Goal: Find specific page/section: Find specific page/section

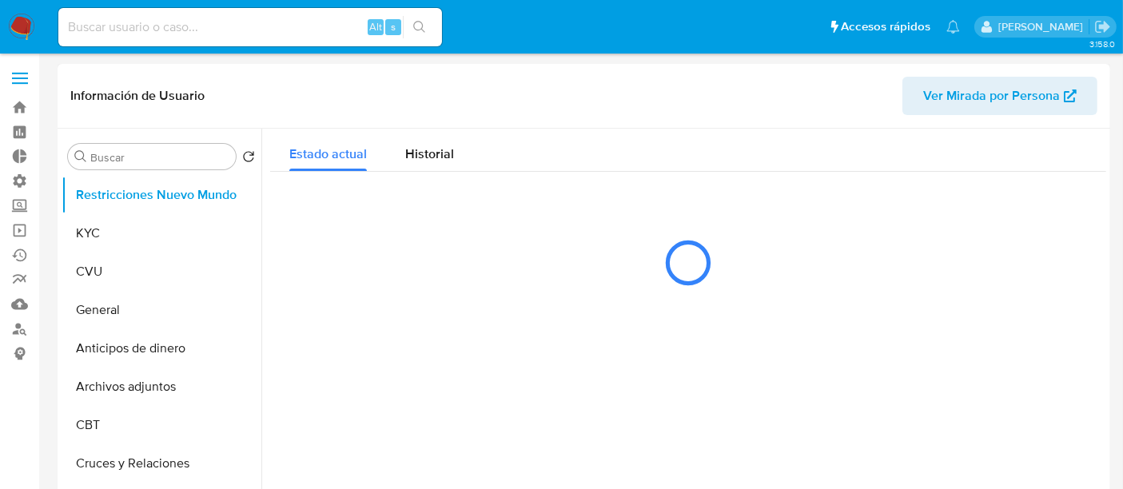
select select "10"
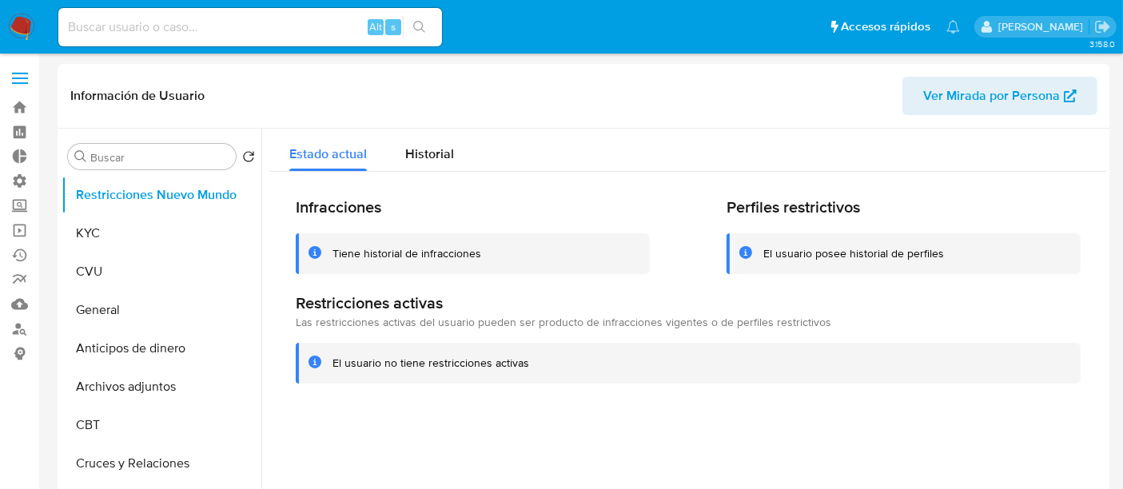
click at [209, 25] on input at bounding box center [250, 27] width 384 height 21
paste input "1292791401"
type input "1292791401"
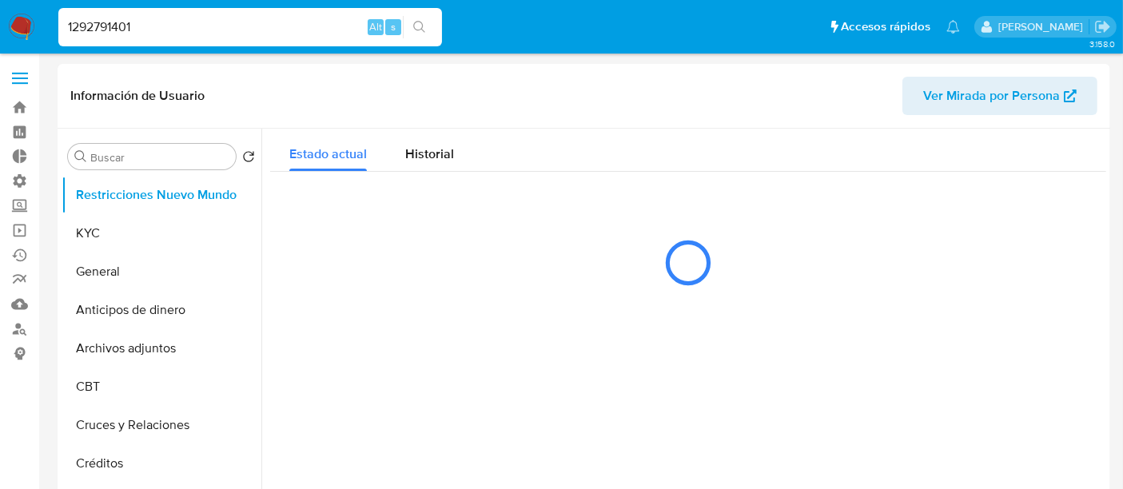
select select "10"
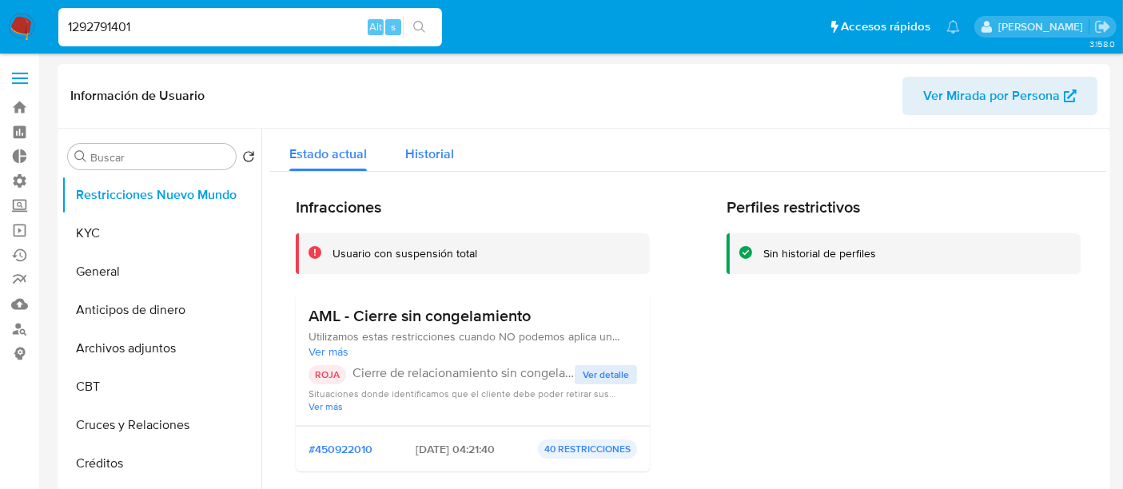
click at [448, 134] on div "Historial" at bounding box center [429, 150] width 49 height 42
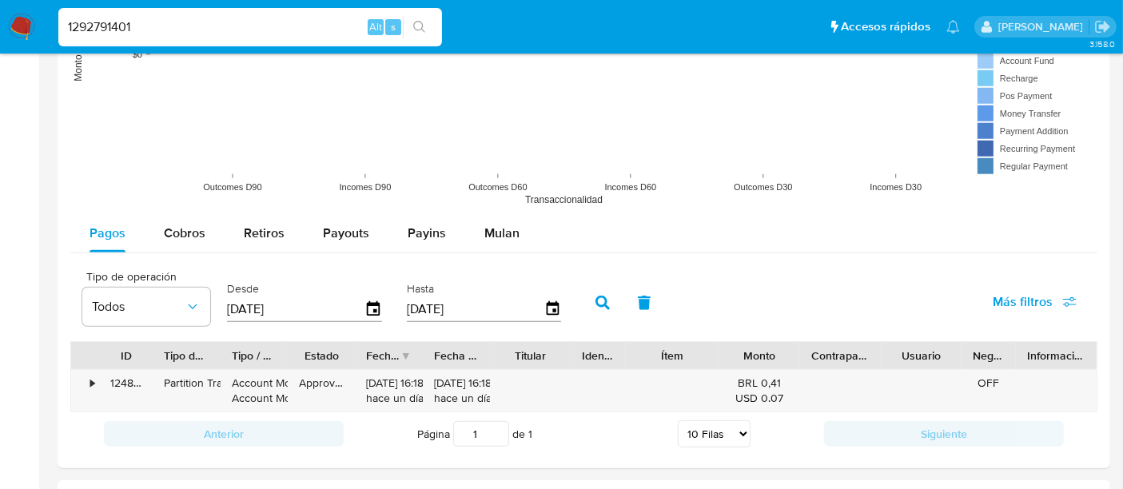
scroll to position [1202, 0]
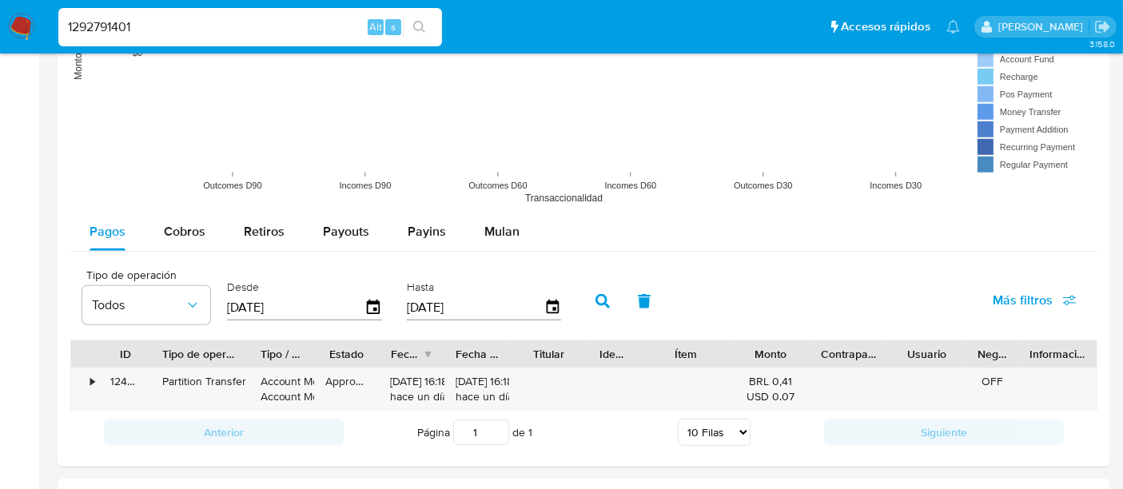
drag, startPoint x: 218, startPoint y: 350, endPoint x: 251, endPoint y: 355, distance: 33.1
click at [251, 355] on div at bounding box center [249, 354] width 29 height 27
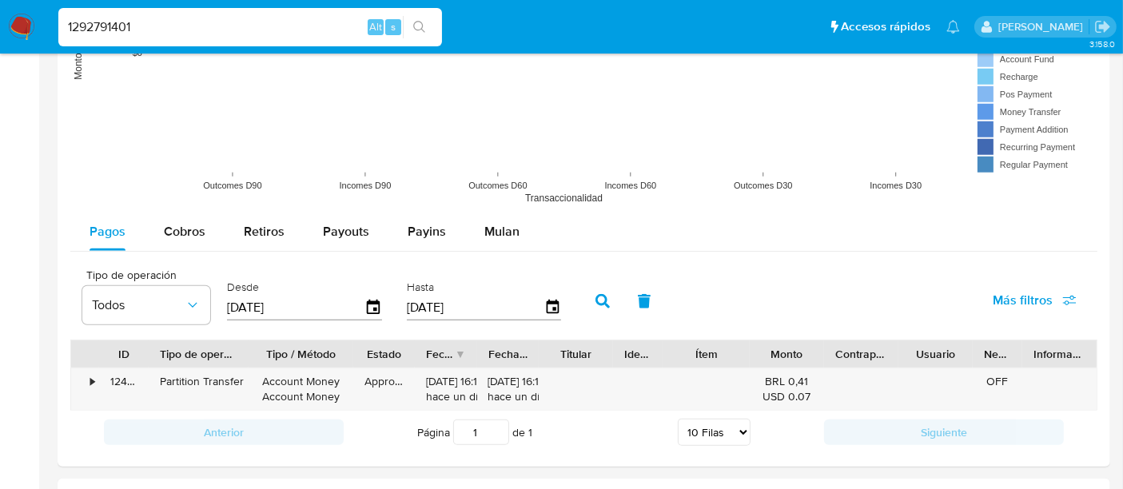
drag, startPoint x: 315, startPoint y: 357, endPoint x: 357, endPoint y: 357, distance: 41.6
click at [357, 357] on div at bounding box center [353, 354] width 29 height 27
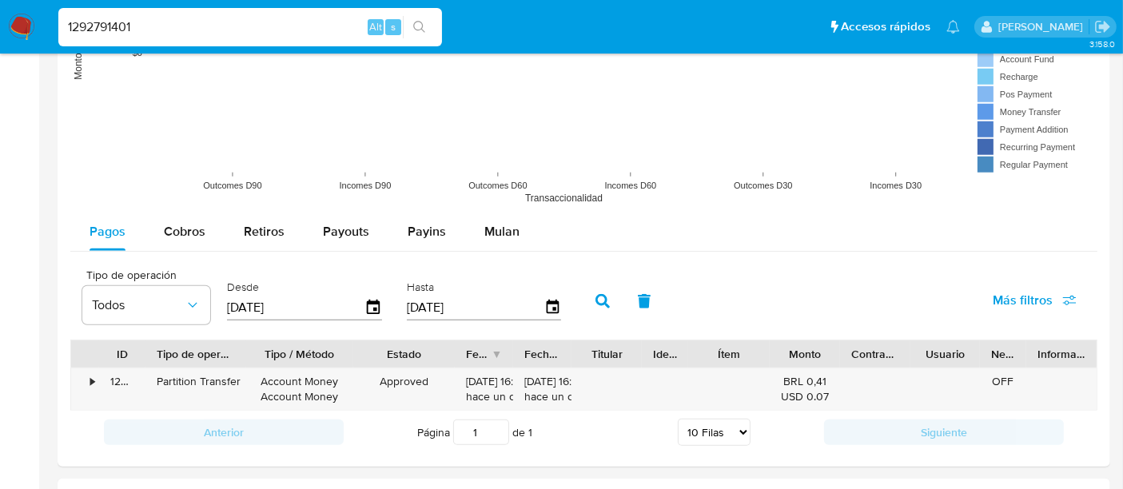
drag, startPoint x: 410, startPoint y: 353, endPoint x: 451, endPoint y: 353, distance: 40.8
click at [451, 353] on div at bounding box center [455, 354] width 29 height 27
click at [186, 233] on span "Cobros" at bounding box center [185, 231] width 42 height 18
select select "10"
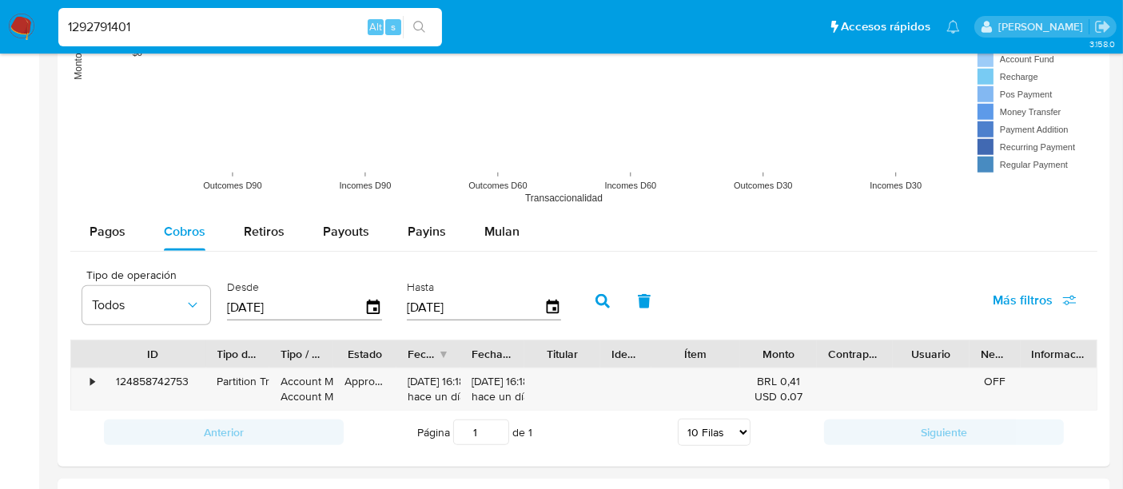
drag, startPoint x: 142, startPoint y: 355, endPoint x: 194, endPoint y: 353, distance: 52.8
click at [194, 353] on div at bounding box center [206, 354] width 29 height 27
click at [265, 222] on span "Retiros" at bounding box center [264, 231] width 41 height 18
select select "10"
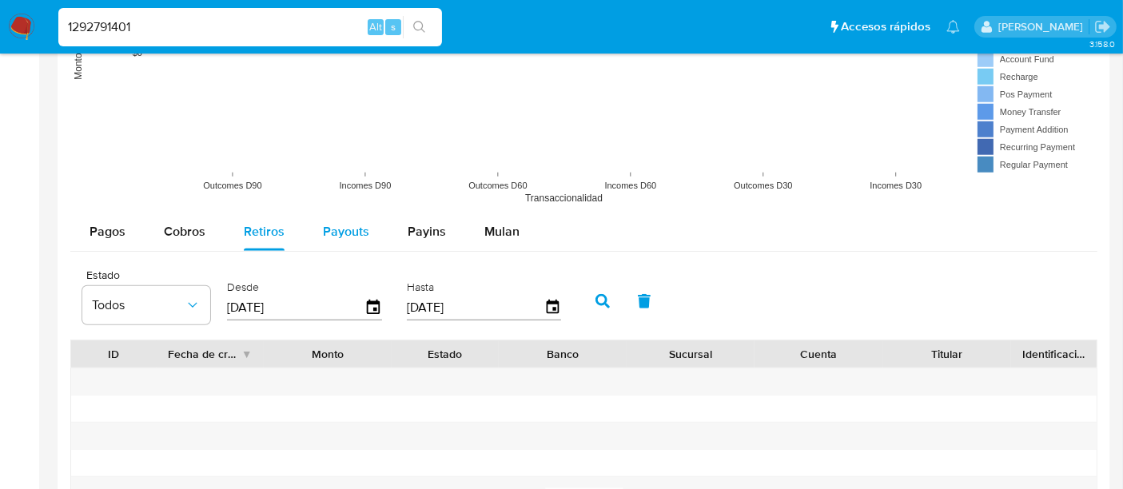
click at [323, 236] on span "Payouts" at bounding box center [346, 231] width 46 height 18
select select "10"
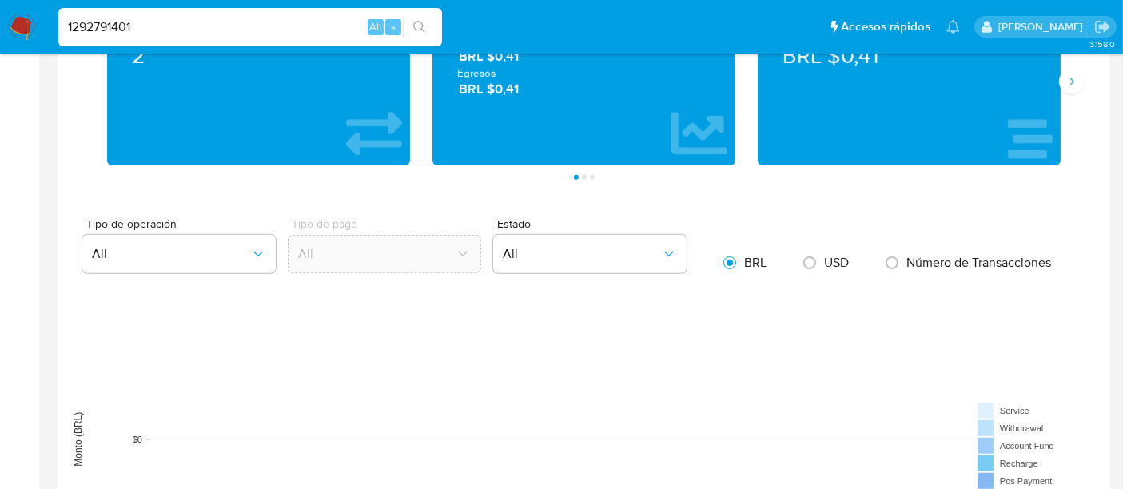
scroll to position [592, 0]
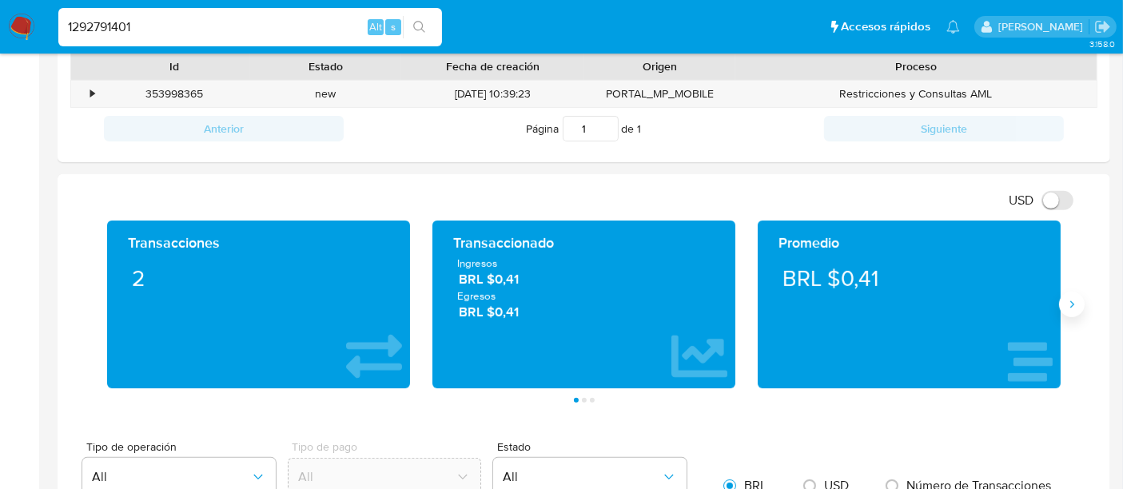
click at [1070, 314] on button "Siguiente" at bounding box center [1072, 305] width 26 height 26
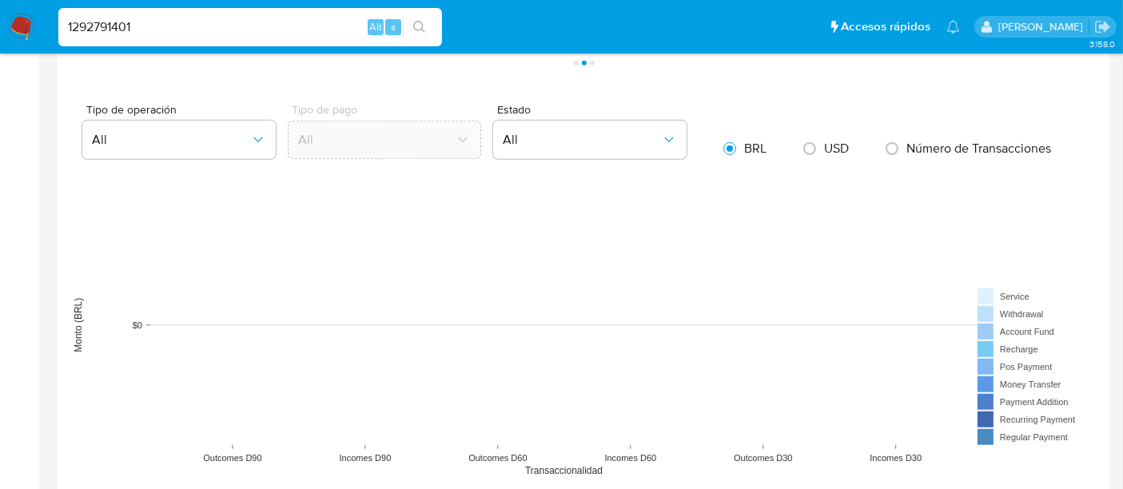
scroll to position [1128, 0]
